Goal: Task Accomplishment & Management: Manage account settings

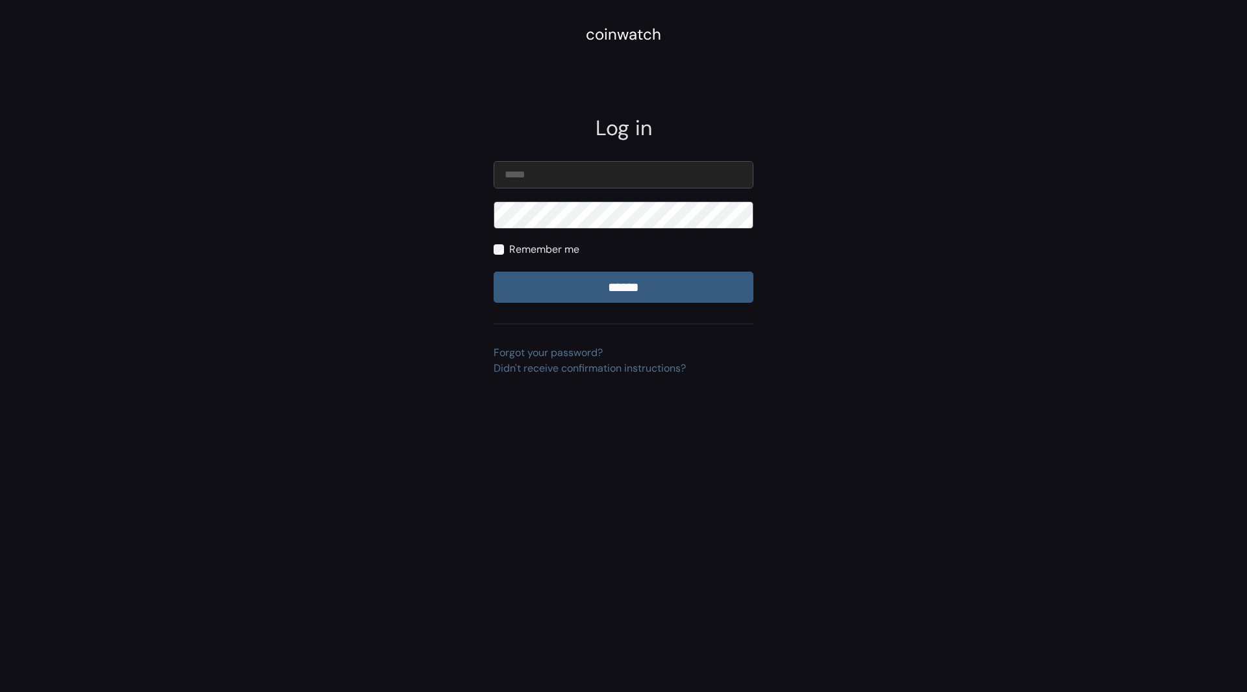
type input "**********"
click at [598, 285] on input "******" at bounding box center [624, 287] width 260 height 31
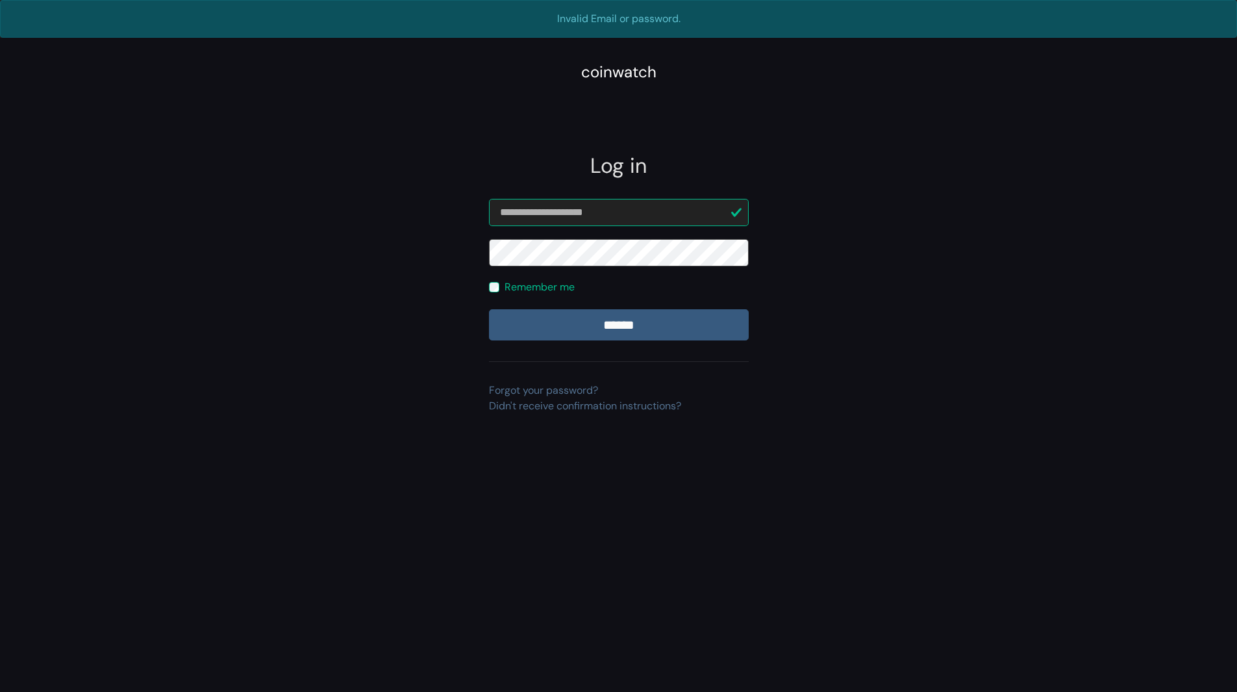
click at [799, 619] on div "**********" at bounding box center [618, 413] width 1237 height 632
